Goal: Task Accomplishment & Management: Manage account settings

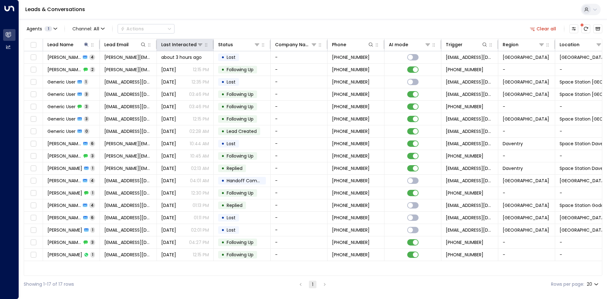
click at [178, 51] on table "Lead Name Lead Email Last Interacted Status Company Name Phone AI mode Trigger …" at bounding box center [313, 150] width 578 height 222
click at [178, 47] on div "Last Interacted" at bounding box center [176, 45] width 30 height 8
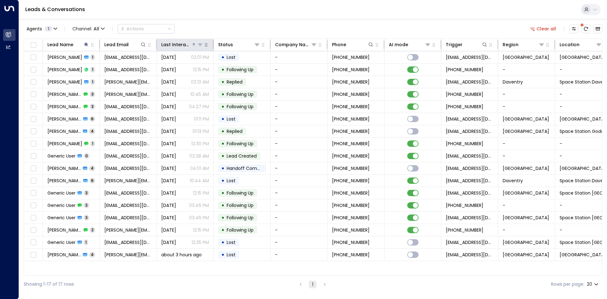
click at [174, 41] on div "Last Interacted" at bounding box center [176, 45] width 30 height 8
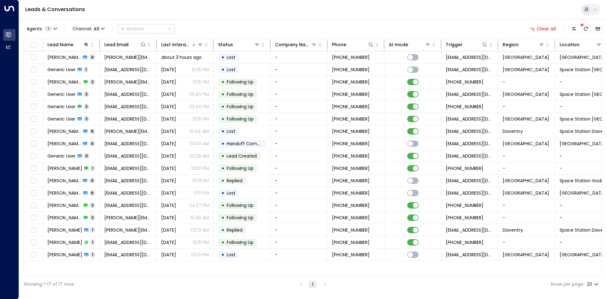
drag, startPoint x: 542, startPoint y: 28, endPoint x: 489, endPoint y: 26, distance: 53.2
click at [542, 28] on button "Clear all" at bounding box center [543, 28] width 32 height 9
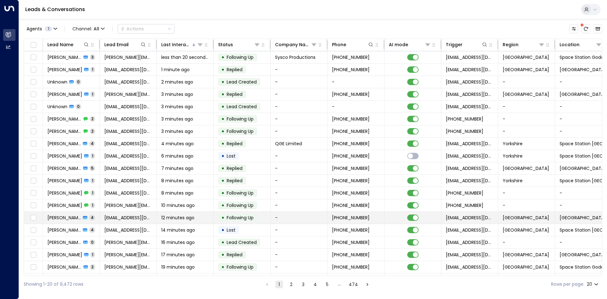
scroll to position [24, 0]
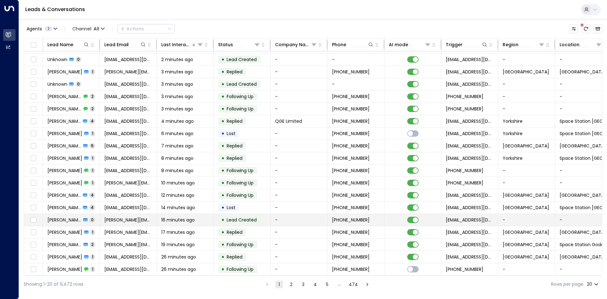
click at [181, 218] on span "16 minutes ago" at bounding box center [178, 220] width 34 height 6
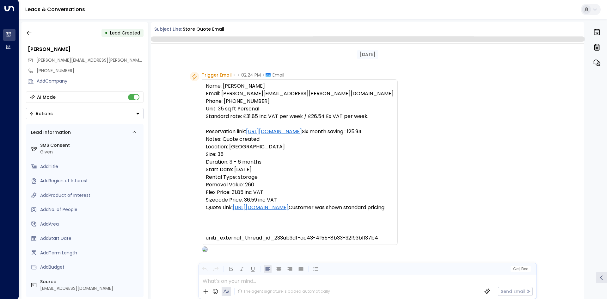
scroll to position [32, 0]
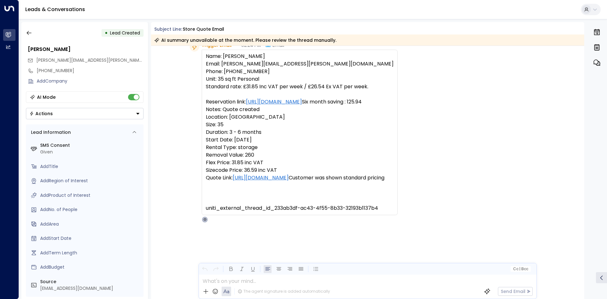
click at [136, 114] on icon "Button group with a nested menu" at bounding box center [138, 113] width 4 height 4
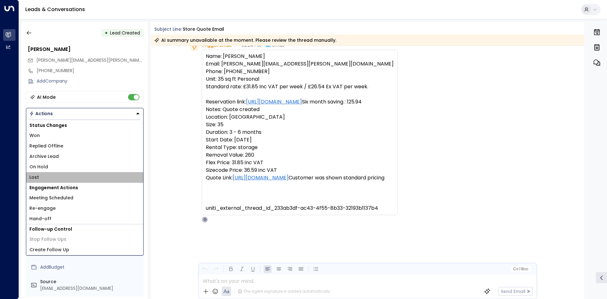
click at [40, 177] on li "Lost" at bounding box center [84, 177] width 117 height 10
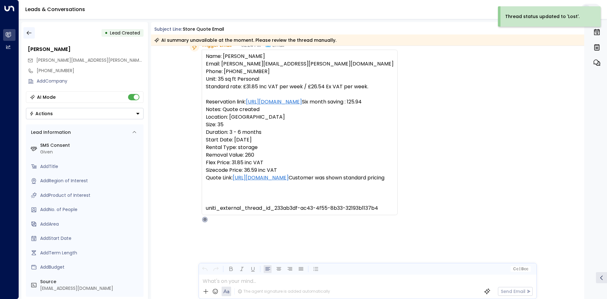
click at [31, 34] on icon "button" at bounding box center [29, 33] width 6 height 6
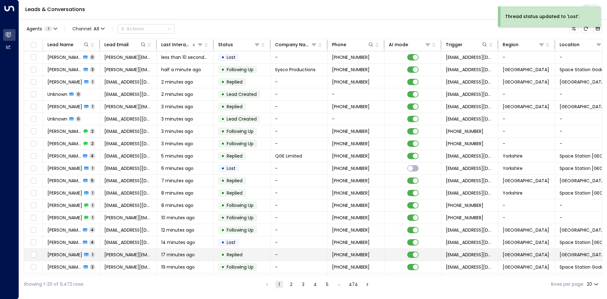
click at [101, 254] on td "[PERSON_NAME][EMAIL_ADDRESS][PERSON_NAME][DOMAIN_NAME]" at bounding box center [128, 255] width 57 height 12
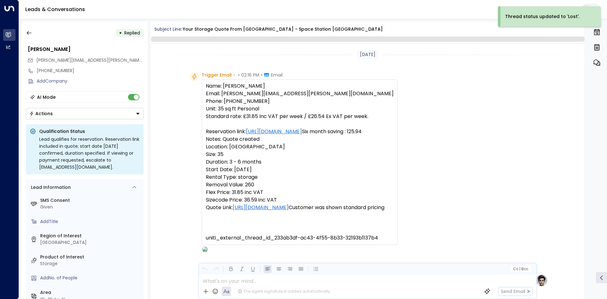
scroll to position [324, 0]
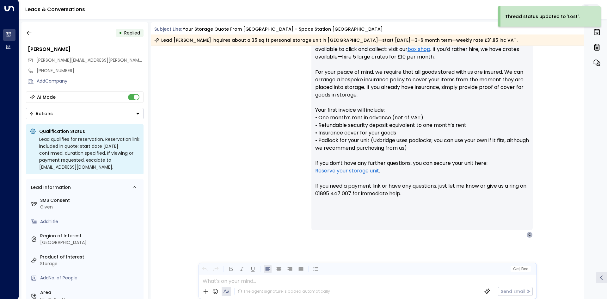
click at [135, 111] on button "Actions" at bounding box center [85, 113] width 118 height 11
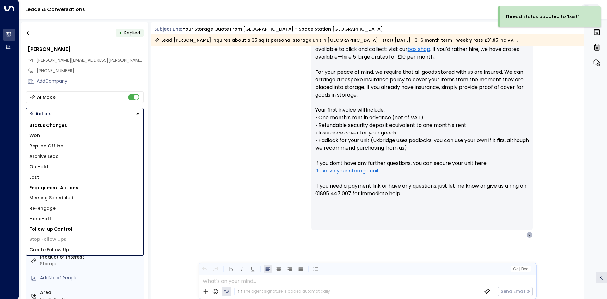
click at [45, 177] on li "Lost" at bounding box center [84, 177] width 117 height 10
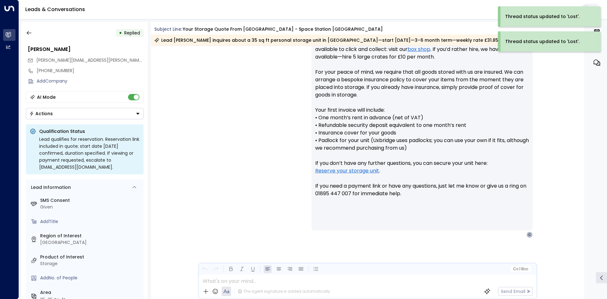
click at [35, 33] on div "• Replied" at bounding box center [85, 32] width 118 height 11
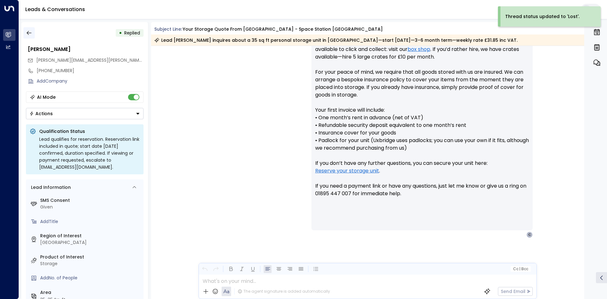
click at [29, 34] on icon "button" at bounding box center [29, 33] width 6 height 6
